Goal: Check status: Check status

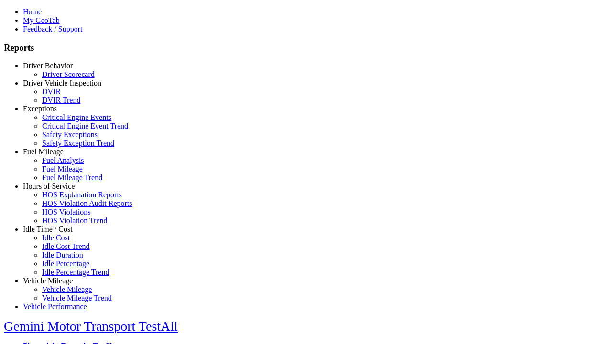
select select "**"
type input "**********"
